Goal: Task Accomplishment & Management: Complete application form

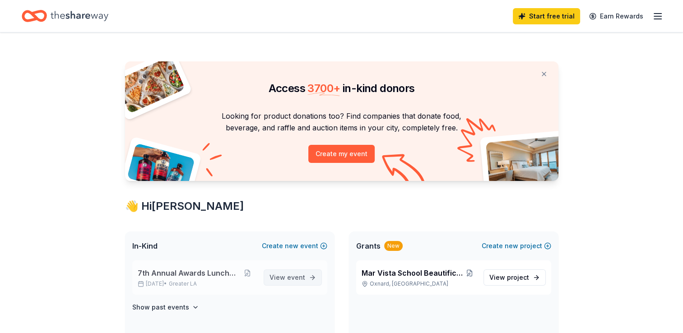
click at [290, 278] on span "event" at bounding box center [296, 278] width 18 height 8
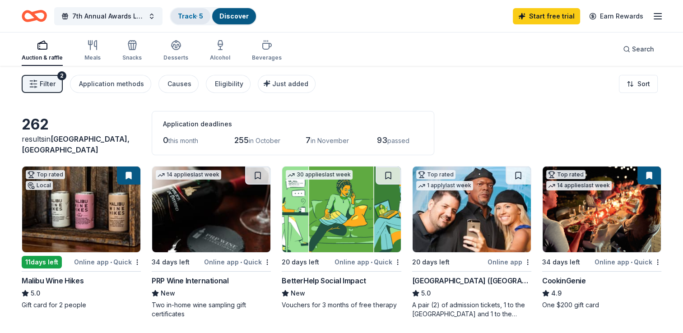
click at [180, 13] on link "Track · 5" at bounding box center [190, 16] width 25 height 8
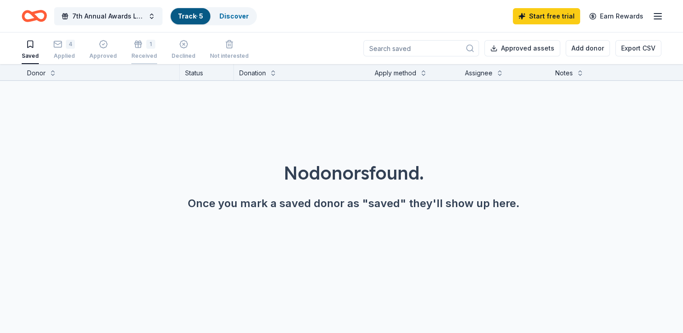
click at [134, 48] on icon "button" at bounding box center [138, 44] width 9 height 9
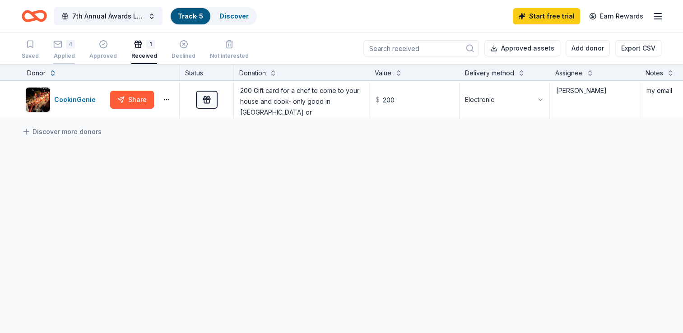
click at [63, 51] on div "4 Applied" at bounding box center [64, 50] width 22 height 20
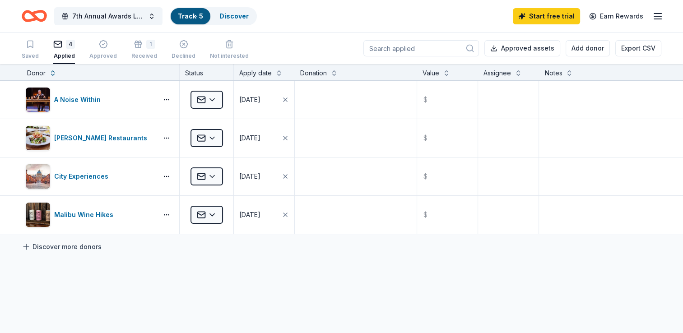
click at [83, 247] on link "Discover more donors" at bounding box center [62, 247] width 80 height 11
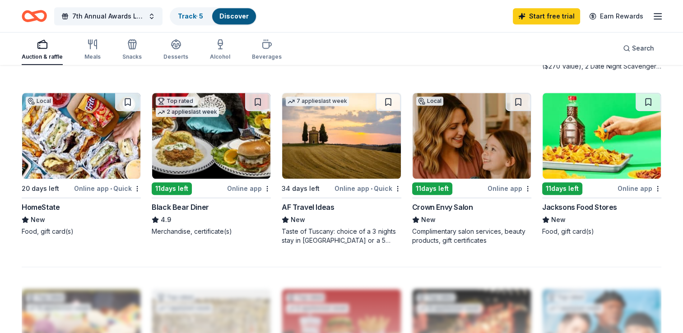
scroll to position [596, 0]
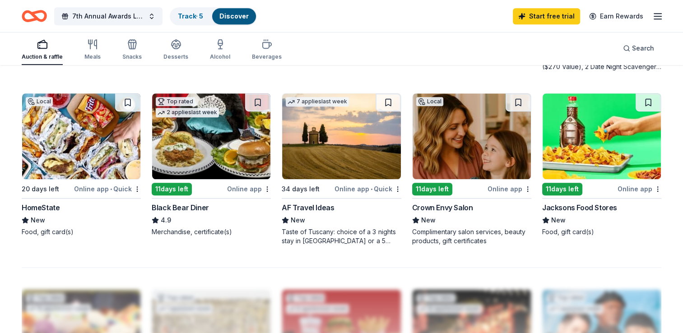
click at [183, 205] on div "Black Bear Diner" at bounding box center [180, 207] width 57 height 11
click at [81, 145] on img at bounding box center [81, 137] width 118 height 86
click at [131, 102] on button at bounding box center [127, 103] width 25 height 18
click at [260, 100] on button at bounding box center [257, 103] width 25 height 18
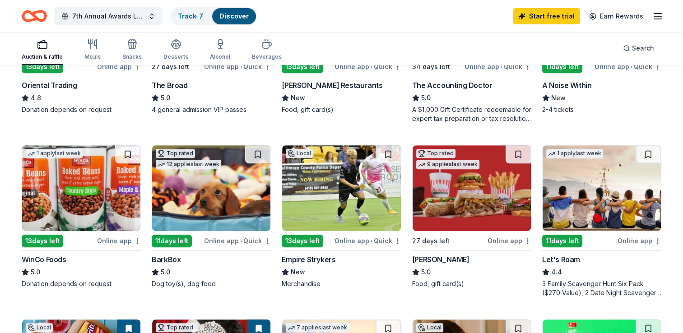
scroll to position [370, 0]
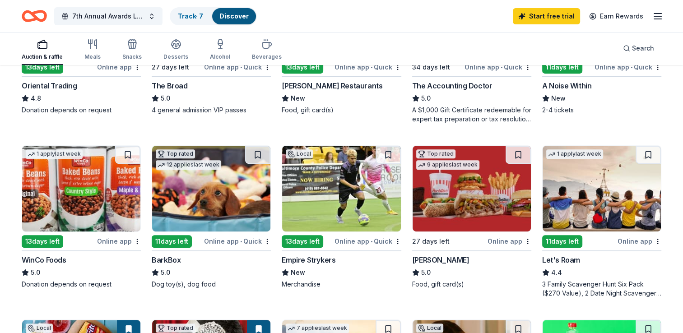
click at [460, 185] on img at bounding box center [472, 189] width 118 height 86
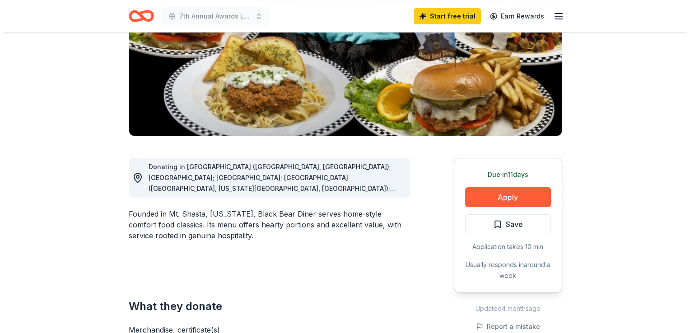
scroll to position [140, 0]
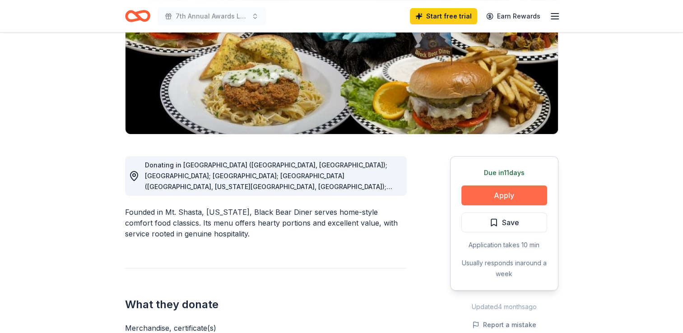
click at [504, 194] on button "Apply" at bounding box center [505, 196] width 86 height 20
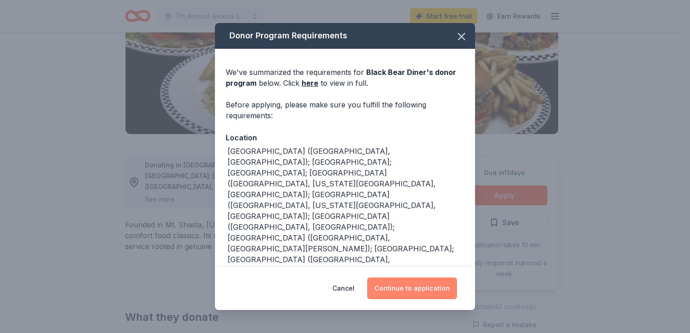
click at [414, 286] on button "Continue to application" at bounding box center [412, 289] width 90 height 22
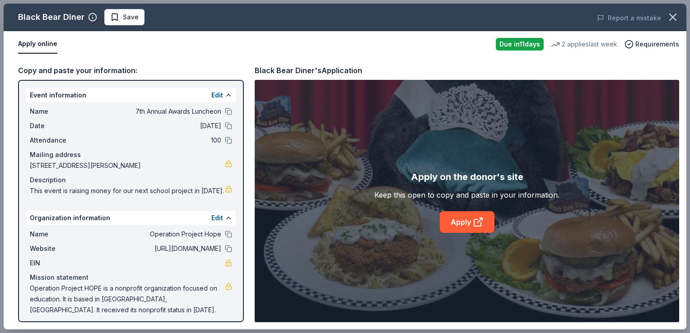
scroll to position [15, 0]
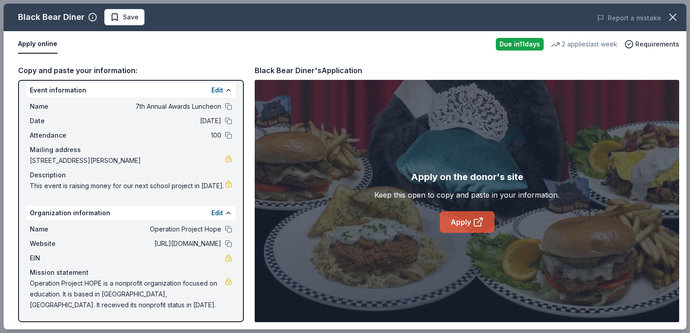
click at [457, 219] on link "Apply" at bounding box center [467, 222] width 55 height 22
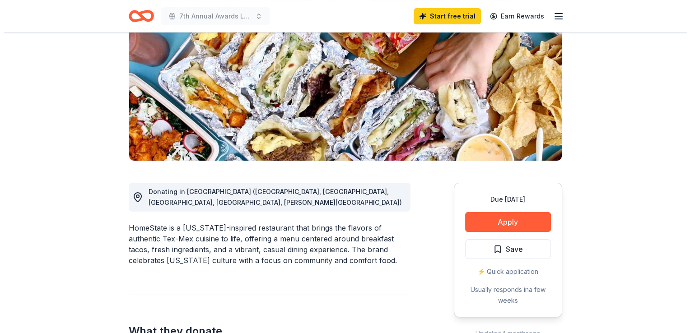
scroll to position [114, 0]
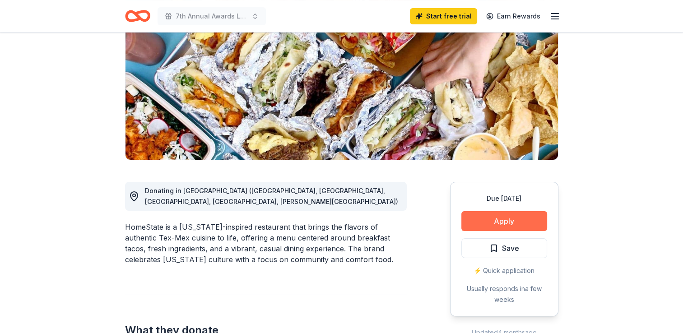
click at [485, 221] on button "Apply" at bounding box center [505, 221] width 86 height 20
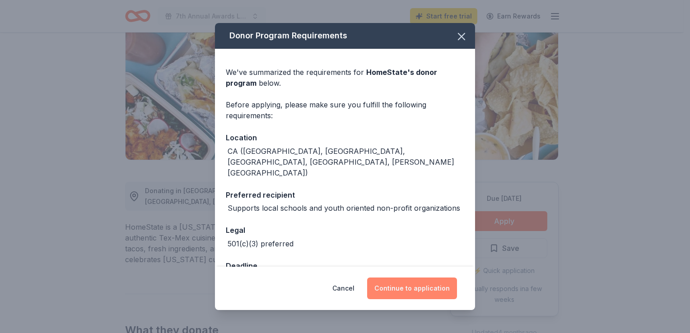
click at [405, 285] on button "Continue to application" at bounding box center [412, 289] width 90 height 22
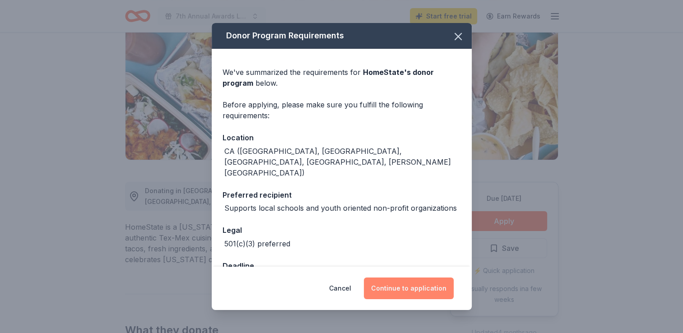
click at [405, 285] on button "Continue to application" at bounding box center [409, 289] width 90 height 22
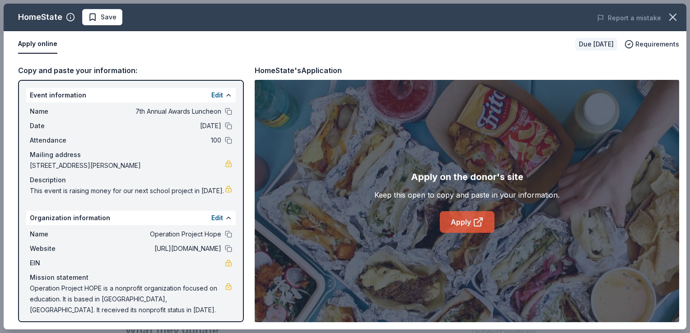
click at [460, 223] on link "Apply" at bounding box center [467, 222] width 55 height 22
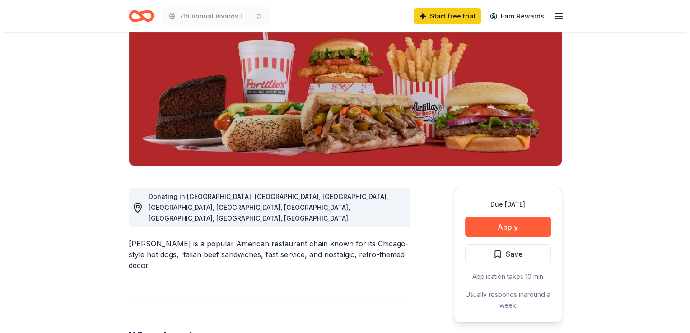
scroll to position [112, 0]
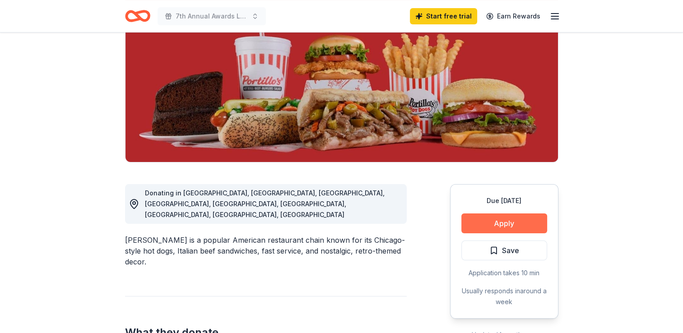
click at [499, 223] on button "Apply" at bounding box center [505, 224] width 86 height 20
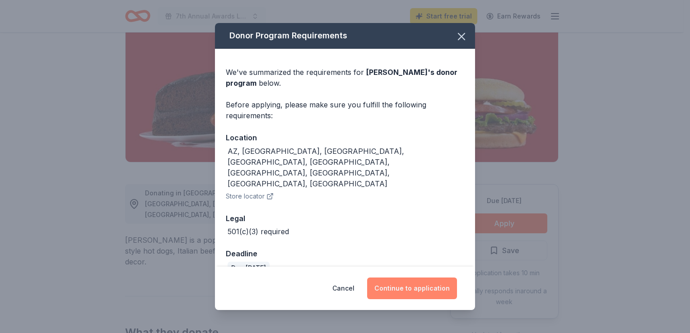
click at [405, 282] on button "Continue to application" at bounding box center [412, 289] width 90 height 22
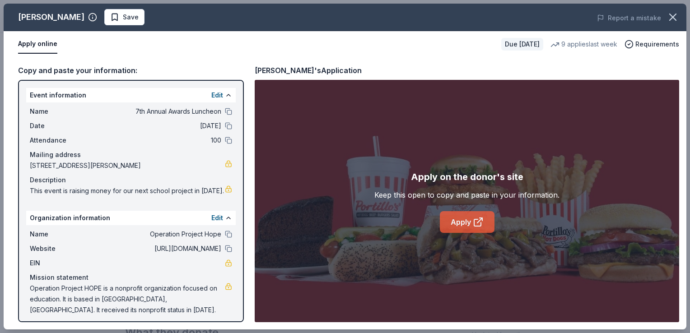
click at [459, 221] on link "Apply" at bounding box center [467, 222] width 55 height 22
